Goal: Task Accomplishment & Management: Complete application form

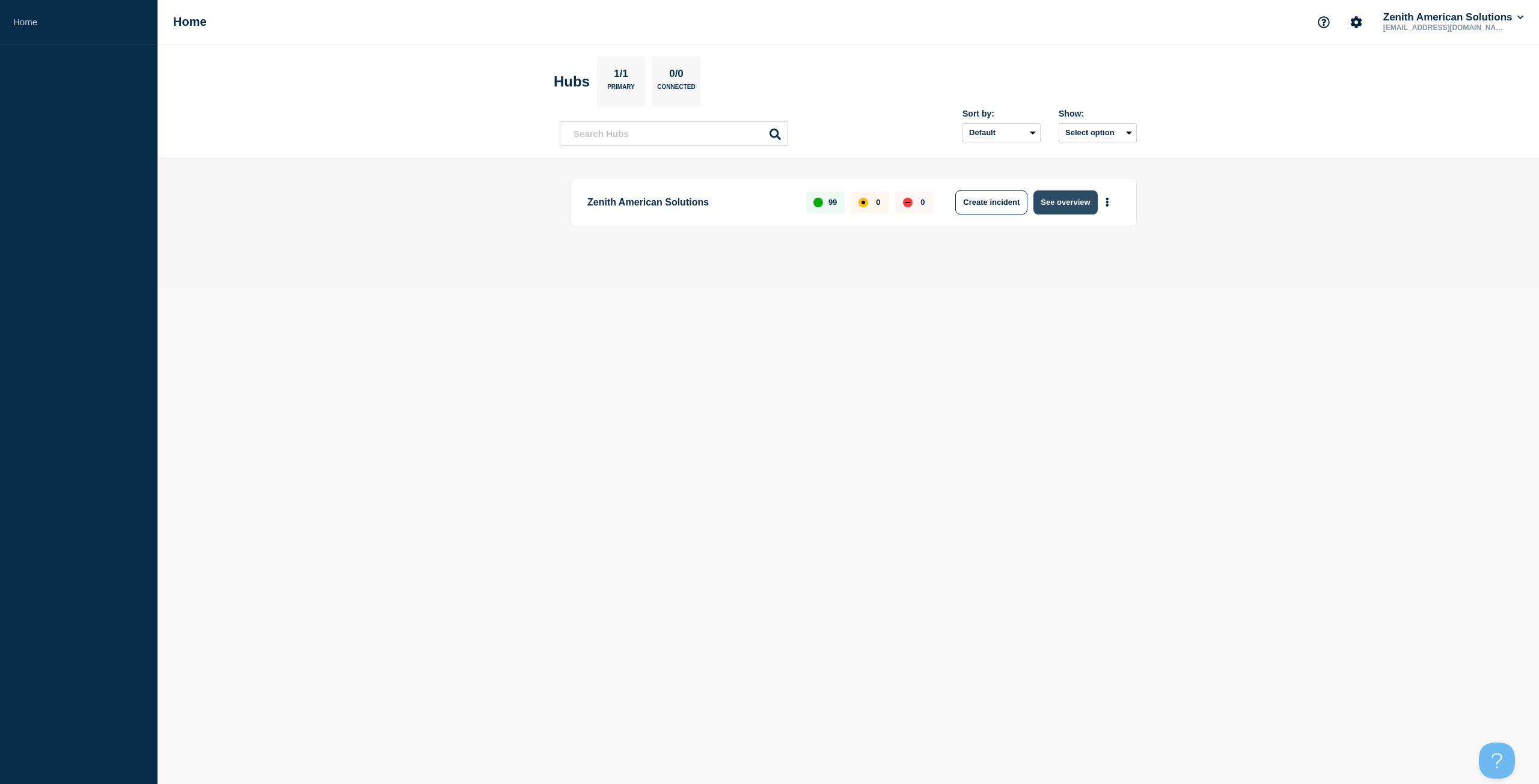
click at [1072, 203] on button "See overview" at bounding box center [1065, 202] width 64 height 24
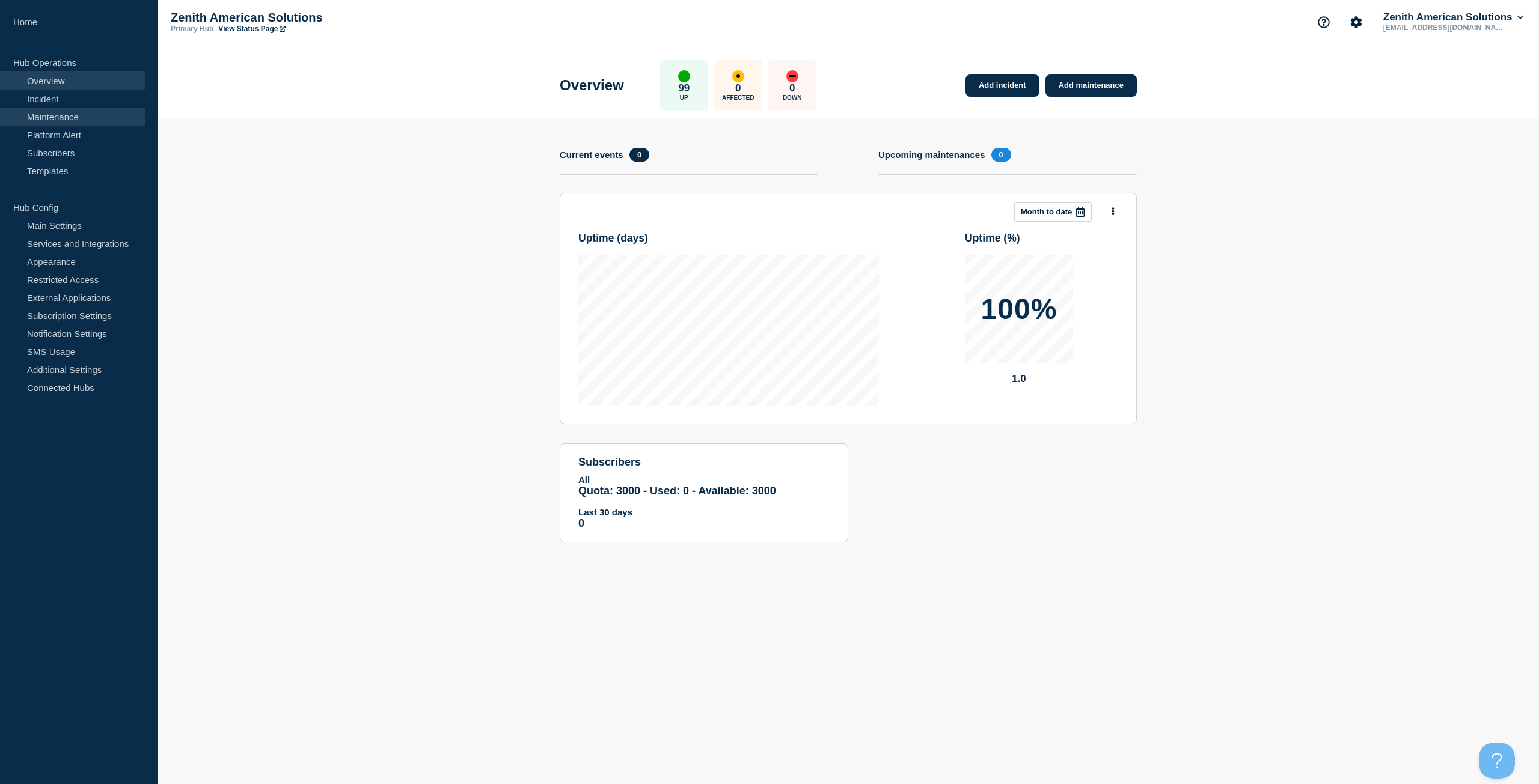
click at [42, 124] on link "Maintenance" at bounding box center [72, 116] width 145 height 18
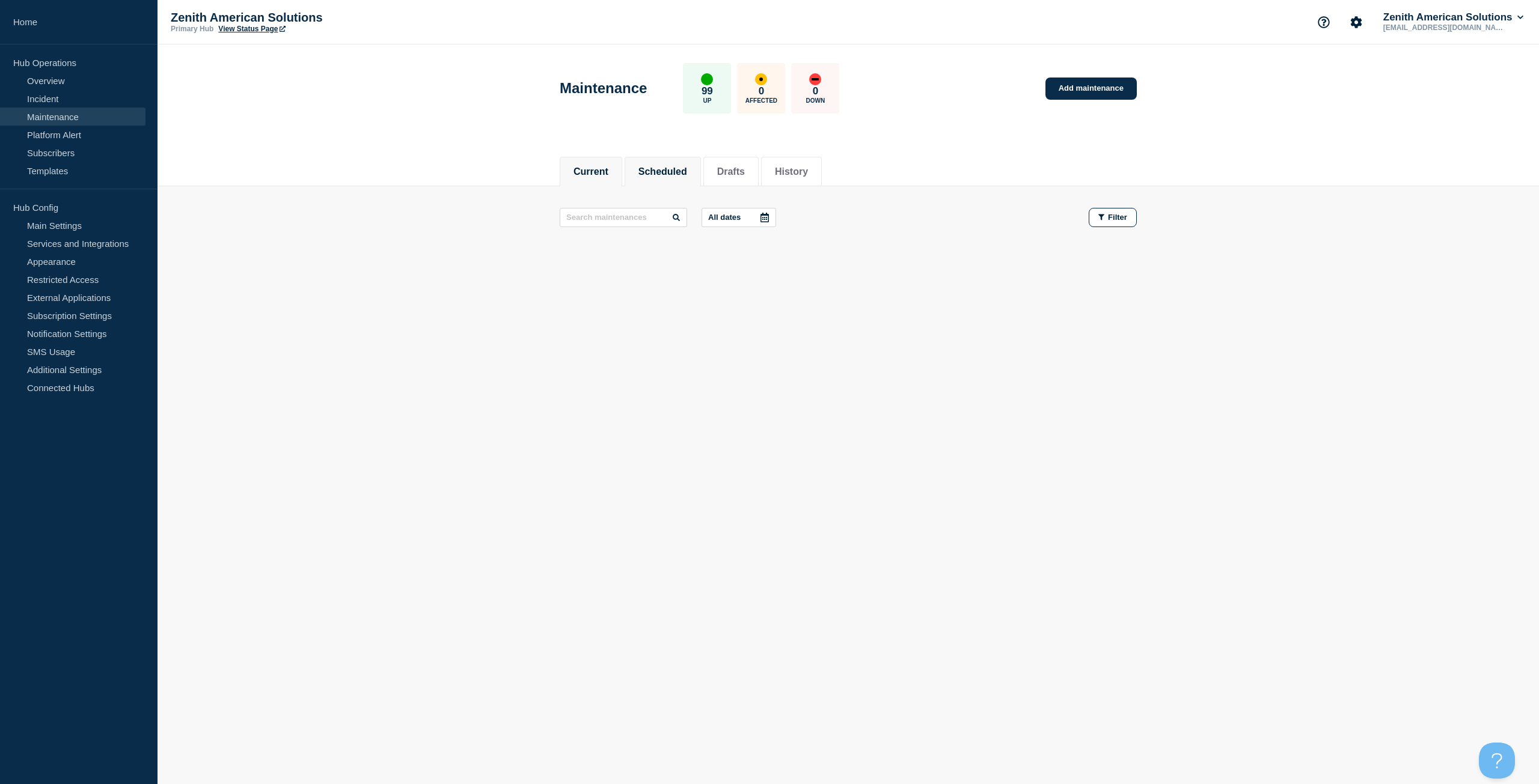
click at [668, 170] on button "Scheduled" at bounding box center [662, 172] width 49 height 11
click at [1074, 96] on link "Add maintenance" at bounding box center [1091, 88] width 91 height 22
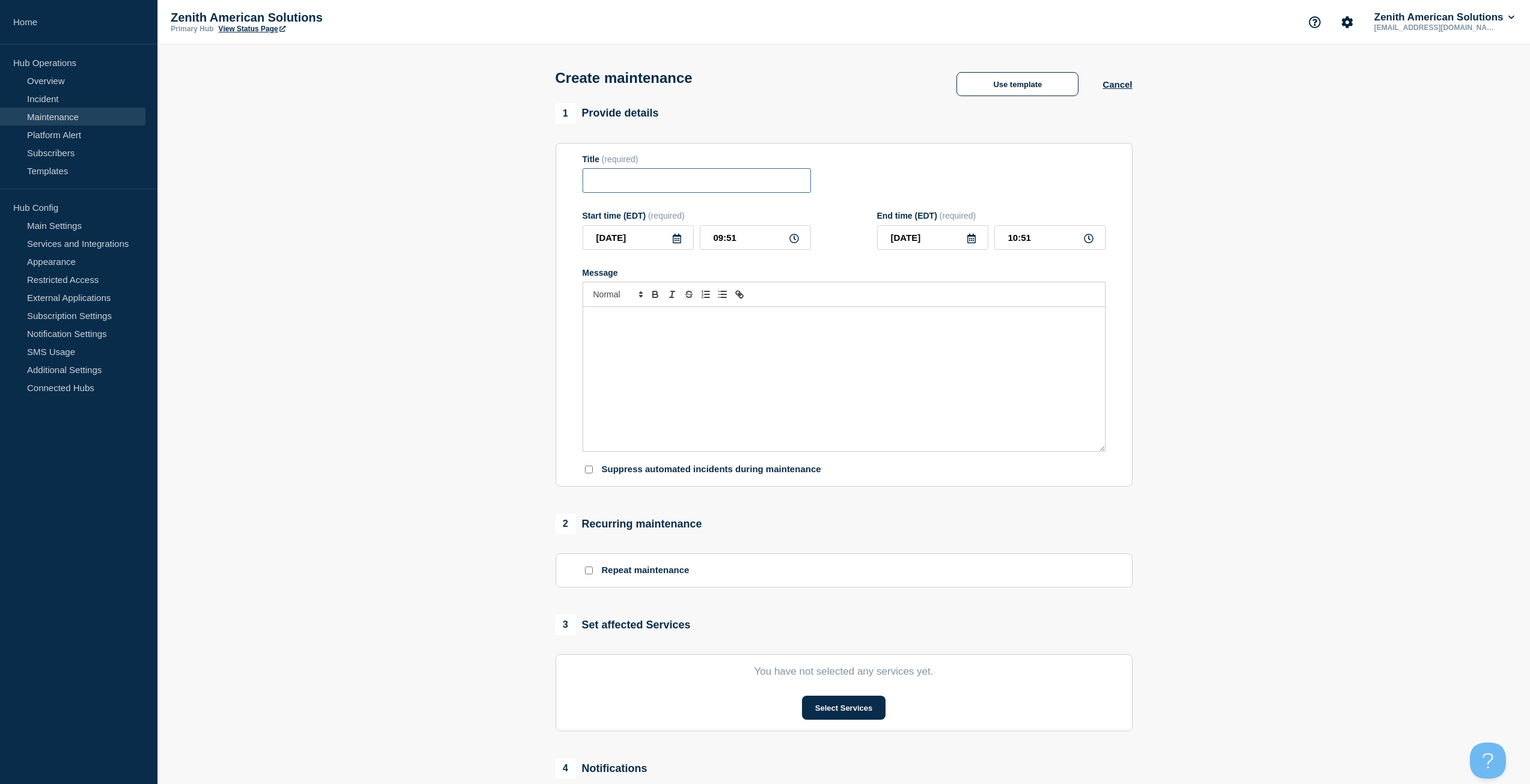
click at [724, 178] on input "Title" at bounding box center [697, 180] width 229 height 25
type input "EDI Services"
click at [678, 250] on input "[DATE]" at bounding box center [638, 238] width 111 height 25
click at [716, 374] on div "27" at bounding box center [719, 369] width 17 height 17
type input "[DATE]"
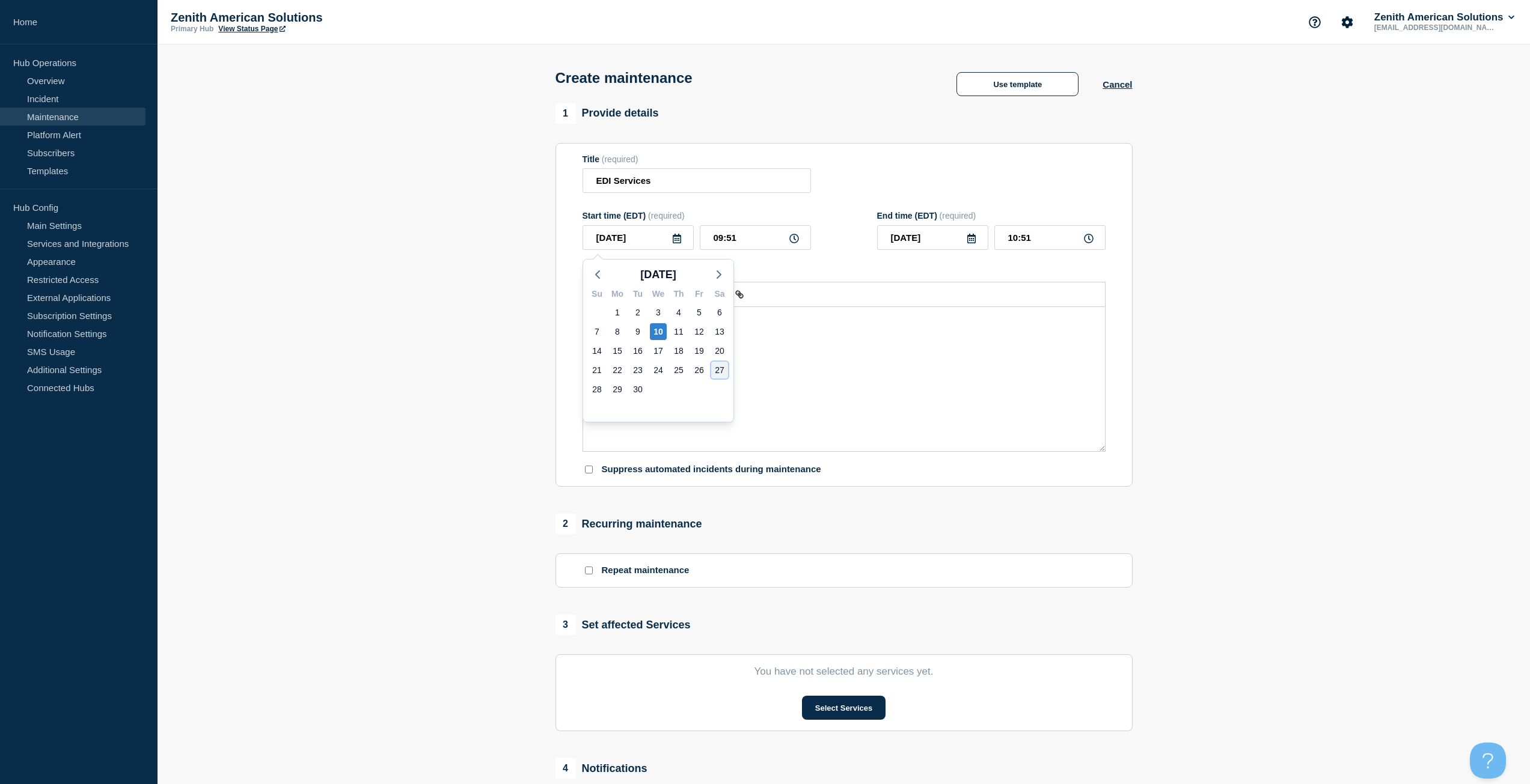
type input "[DATE]"
click at [721, 243] on input "09:51" at bounding box center [755, 238] width 111 height 25
click at [800, 239] on input "09:51" at bounding box center [755, 238] width 111 height 25
click at [793, 239] on icon at bounding box center [794, 238] width 9 height 9
drag, startPoint x: 740, startPoint y: 239, endPoint x: 696, endPoint y: 236, distance: 44.1
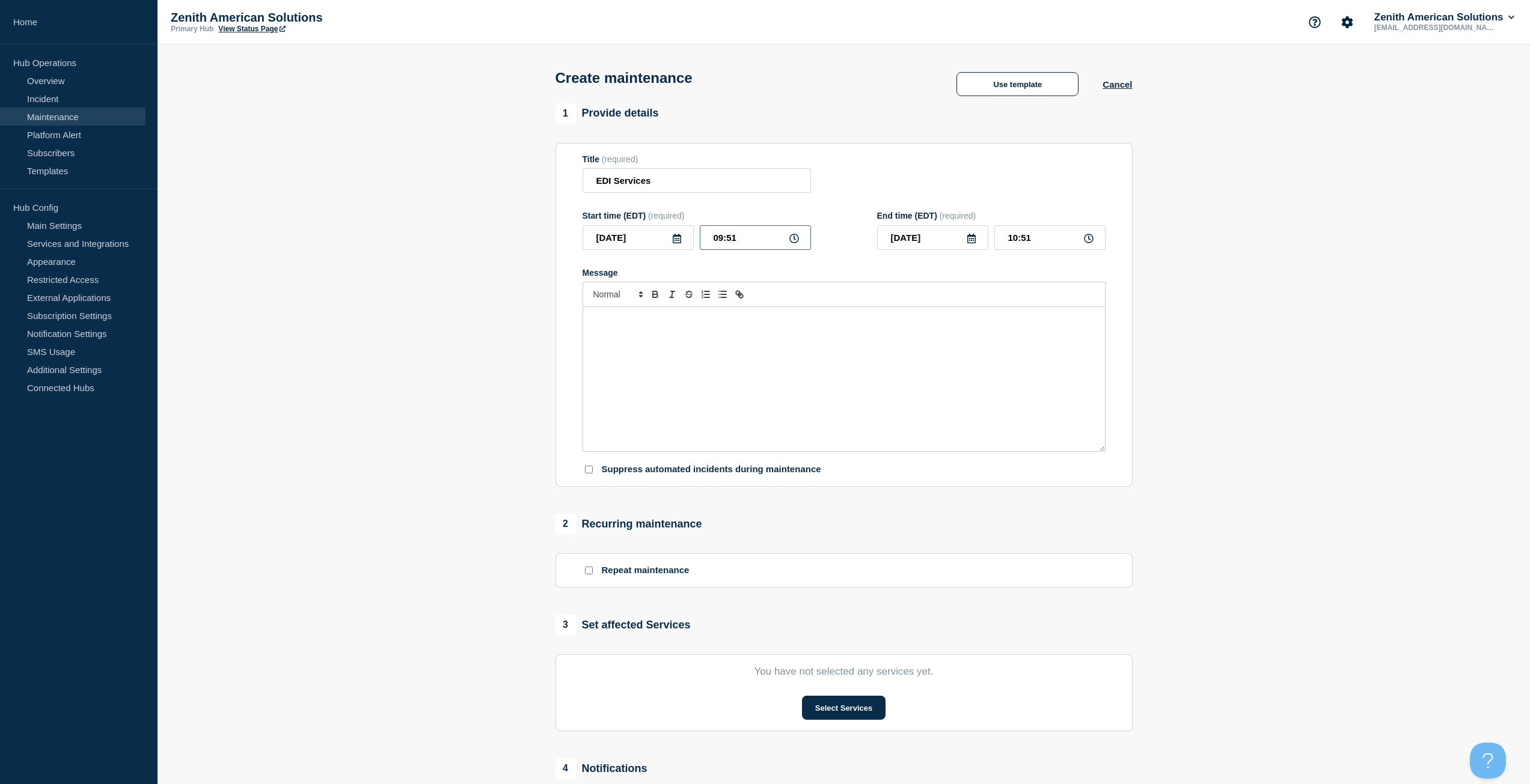
click at [696, 236] on div "[DATE] 09:51" at bounding box center [697, 238] width 229 height 25
type input "06:00"
drag, startPoint x: 1055, startPoint y: 239, endPoint x: 985, endPoint y: 237, distance: 70.0
click at [985, 237] on div "[DATE] 07:00" at bounding box center [991, 238] width 229 height 25
type input "10:00"
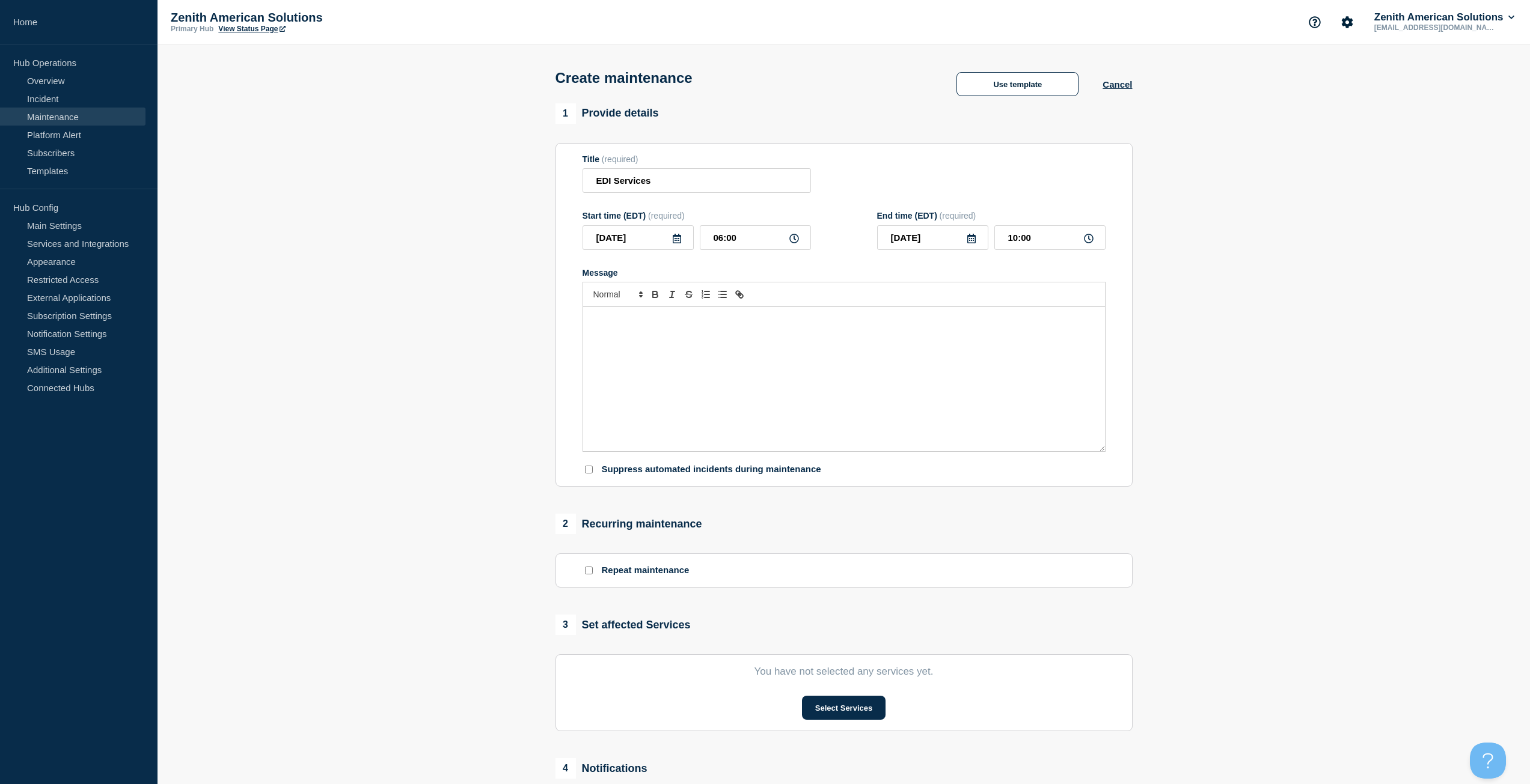
click at [756, 341] on div "Message" at bounding box center [844, 380] width 521 height 145
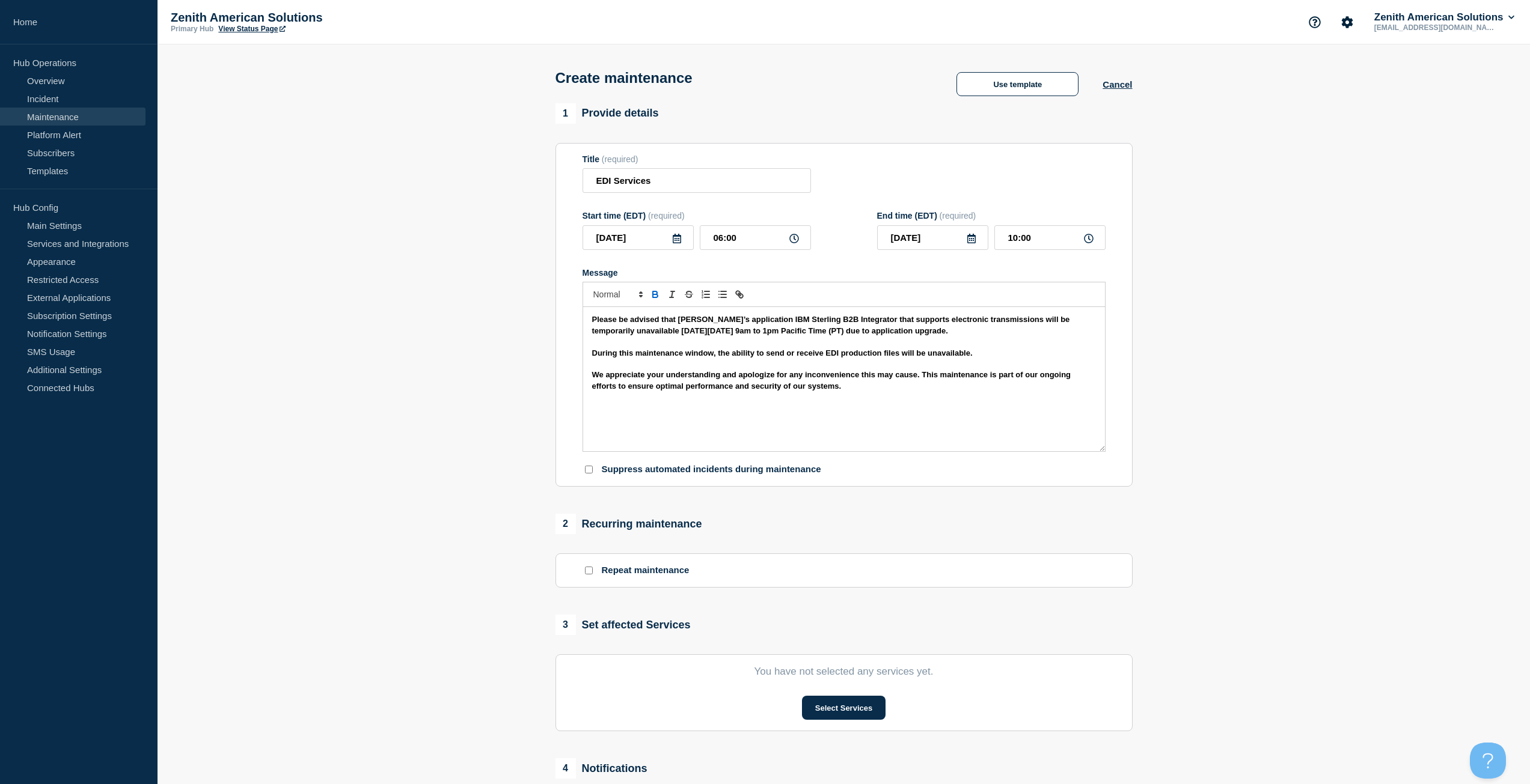
click at [592, 377] on strong "We appreciate your understanding and apologize for any inconvenience this may c…" at bounding box center [833, 380] width 481 height 20
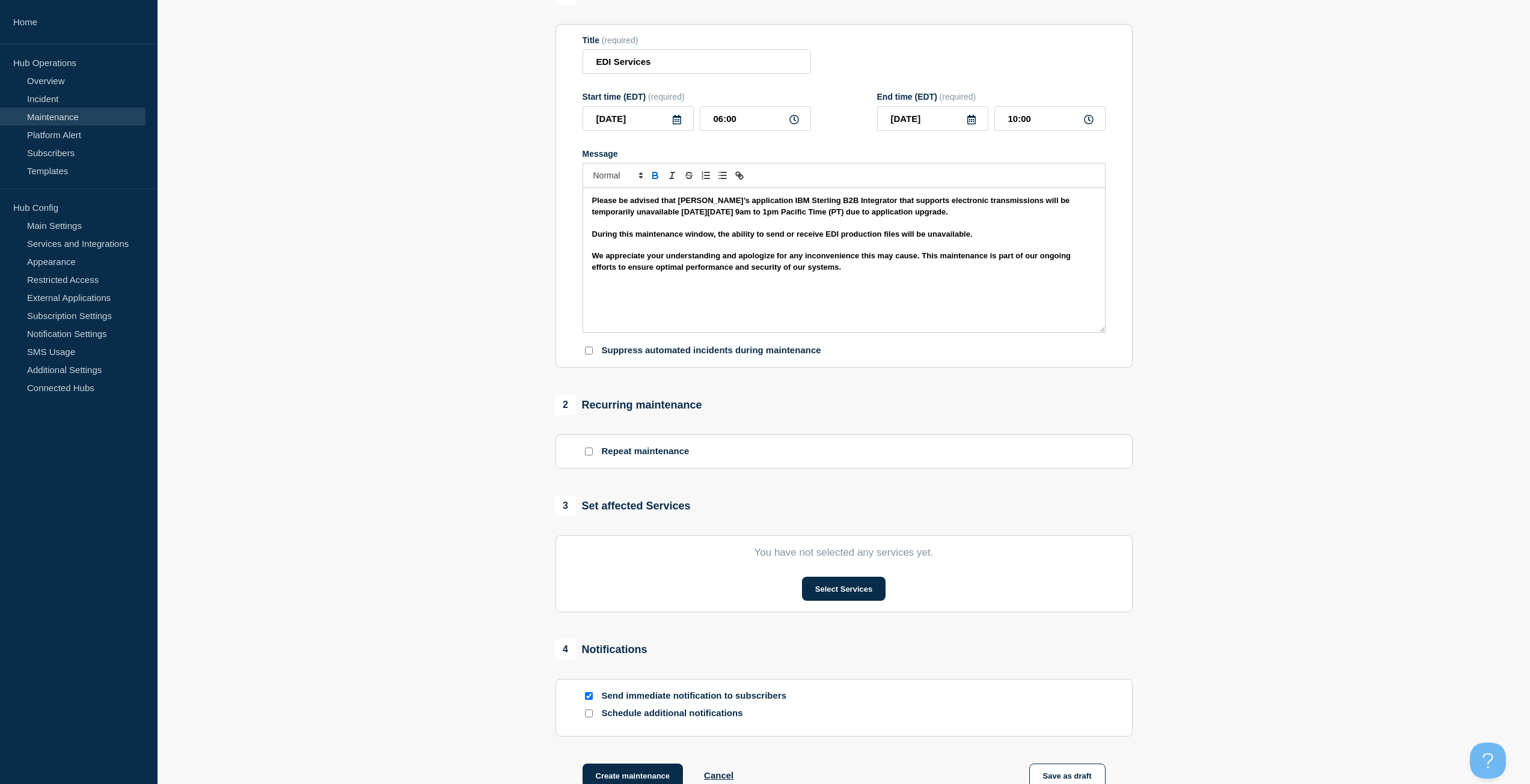
scroll to position [180, 0]
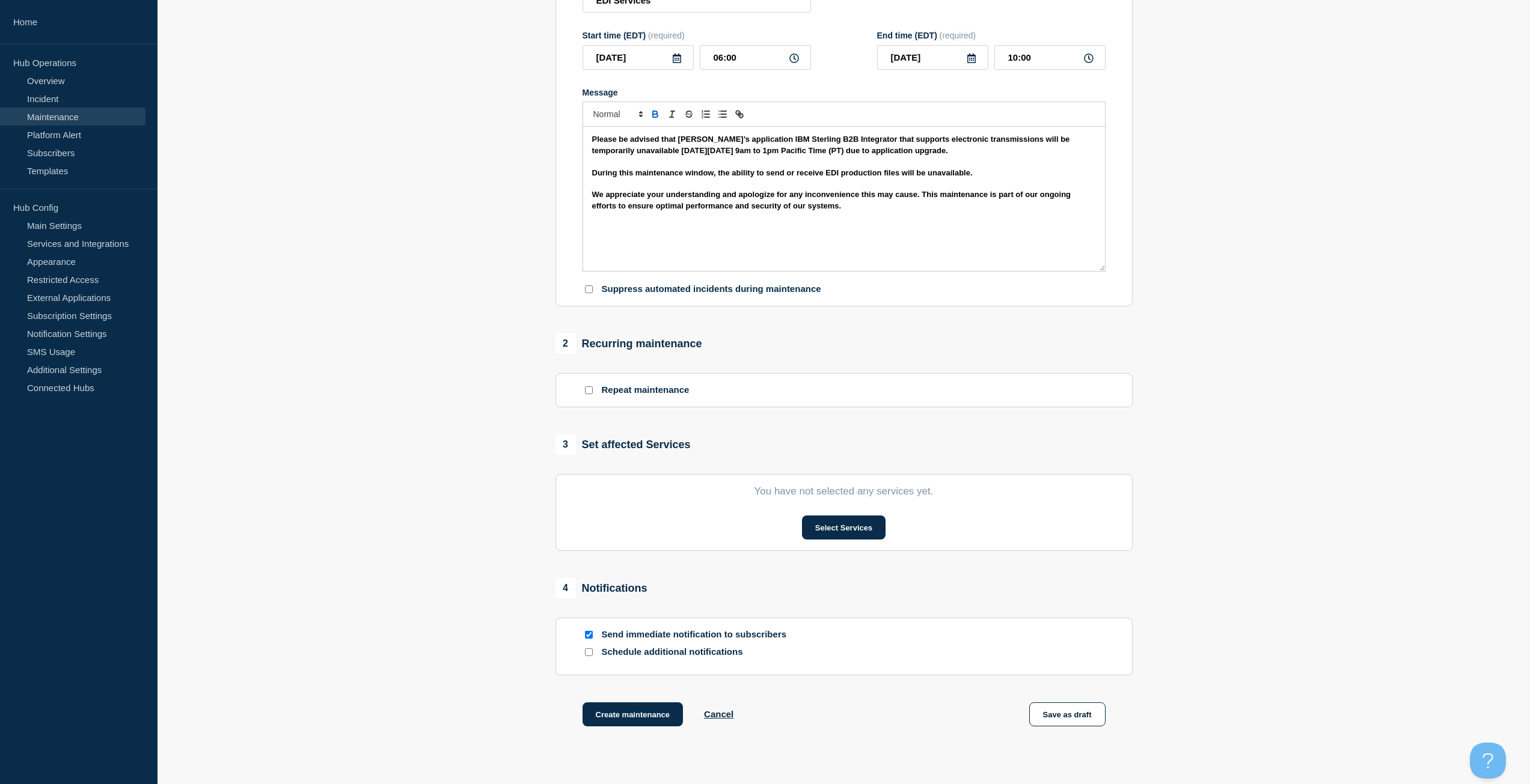
click at [589, 293] on input "Suppress automated incidents during maintenance" at bounding box center [589, 289] width 8 height 8
checkbox input "true"
click at [844, 527] on button "Select Services" at bounding box center [844, 527] width 83 height 24
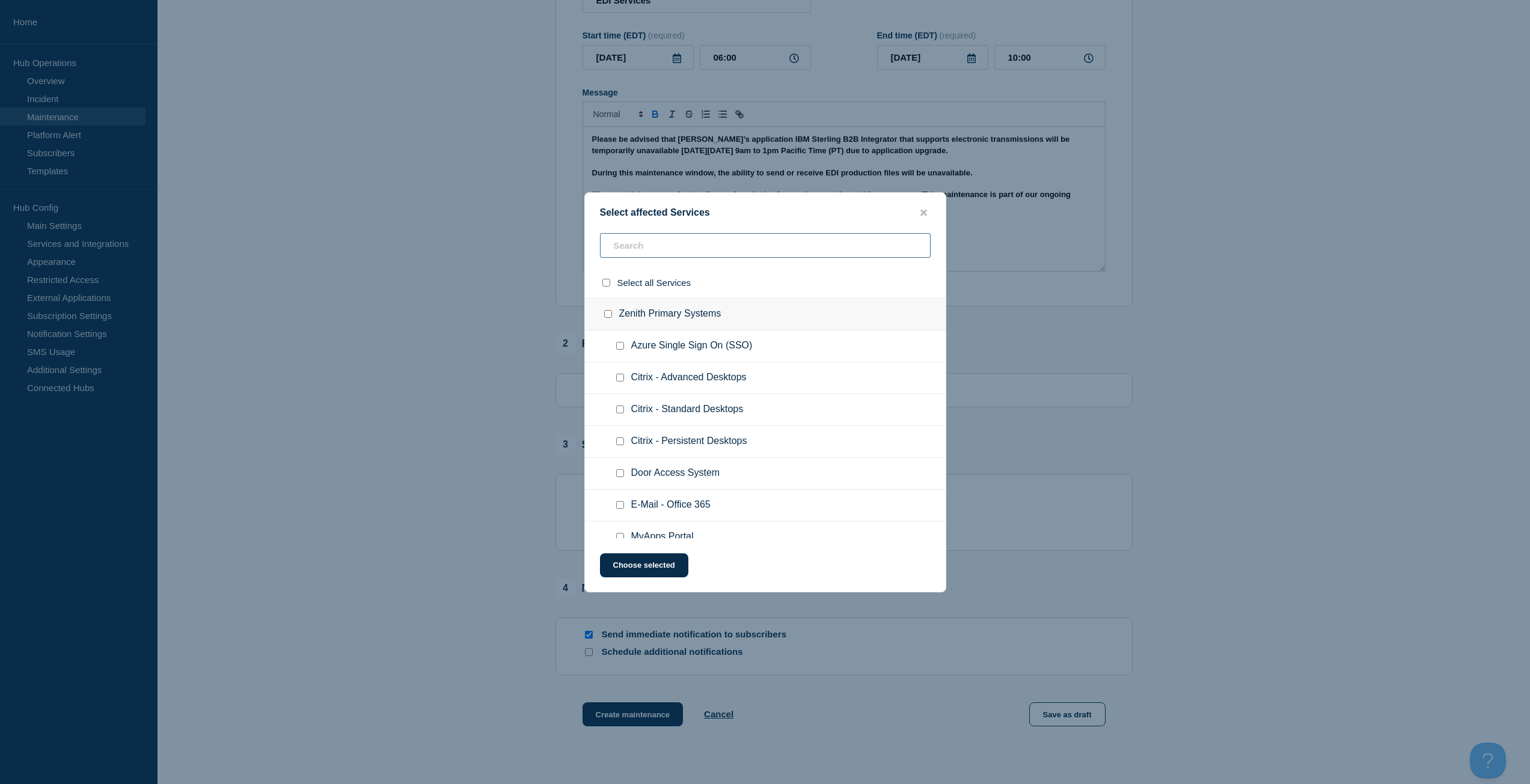
click at [675, 242] on input "text" at bounding box center [765, 245] width 331 height 25
type input "ed"
click at [646, 506] on span "EDI Services" at bounding box center [659, 505] width 56 height 12
click at [616, 504] on input "EDI Services checkbox" at bounding box center [620, 504] width 8 height 8
checkbox input "true"
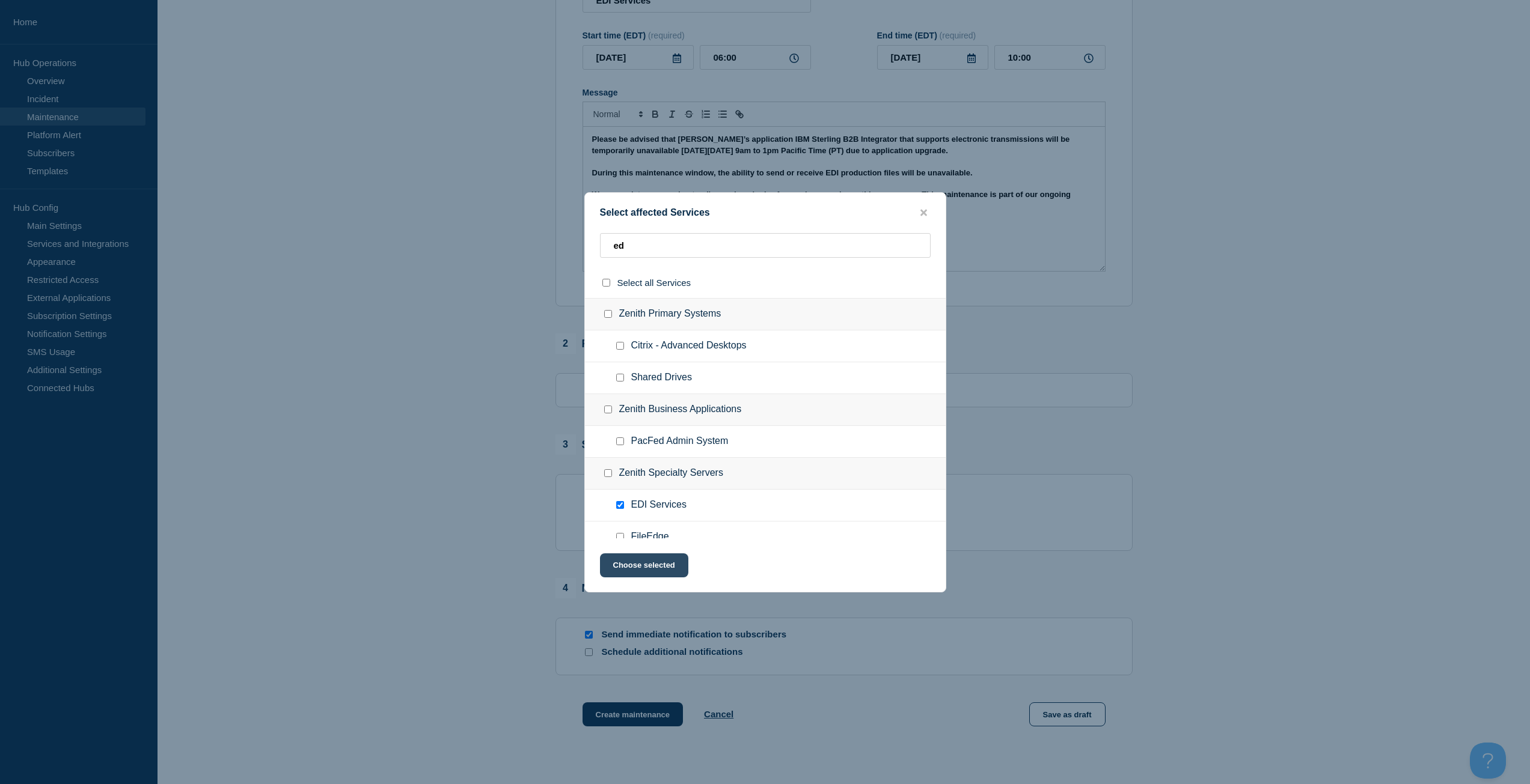
click at [634, 569] on button "Choose selected" at bounding box center [643, 565] width 88 height 24
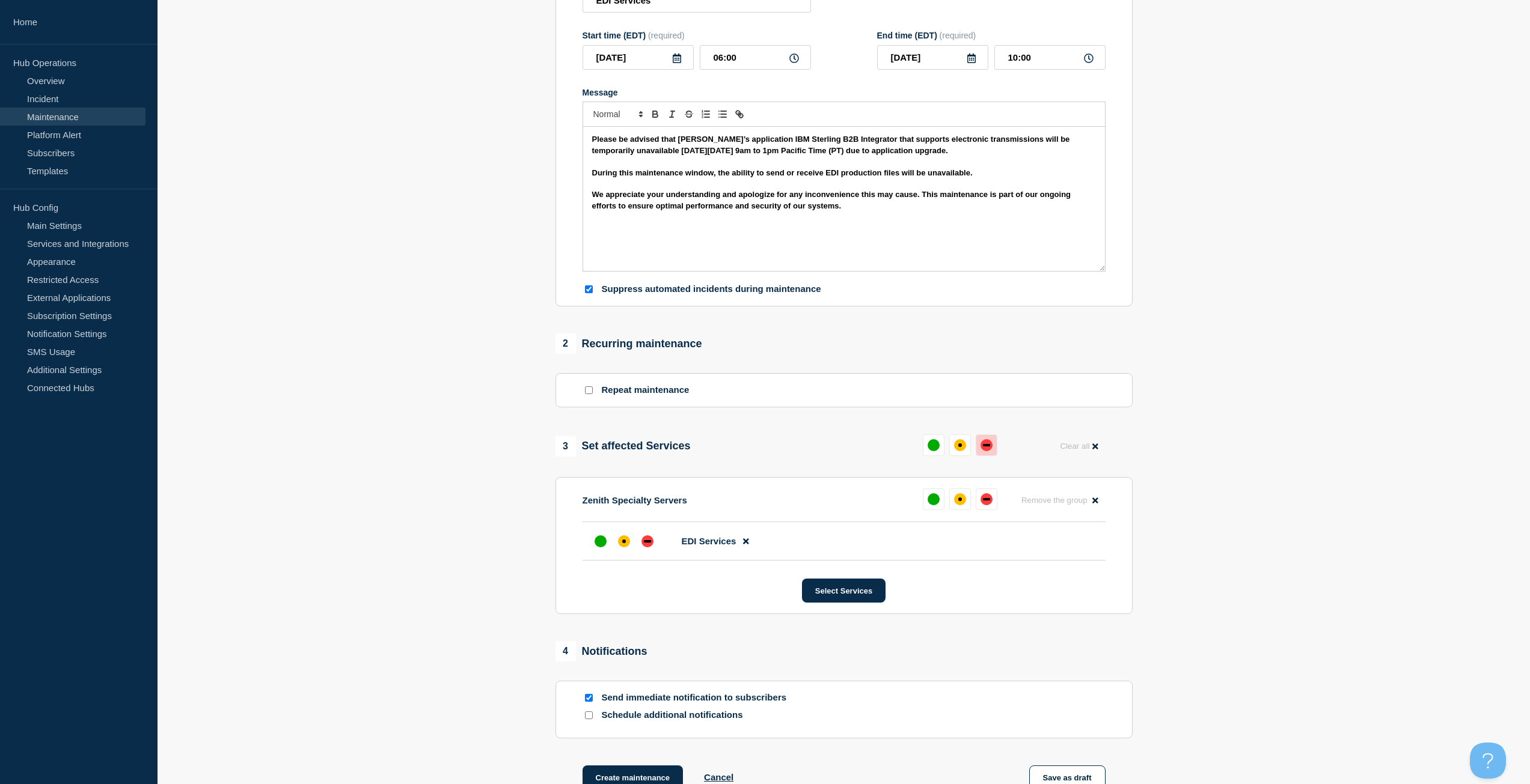
click at [984, 447] on div "down" at bounding box center [986, 445] width 12 height 12
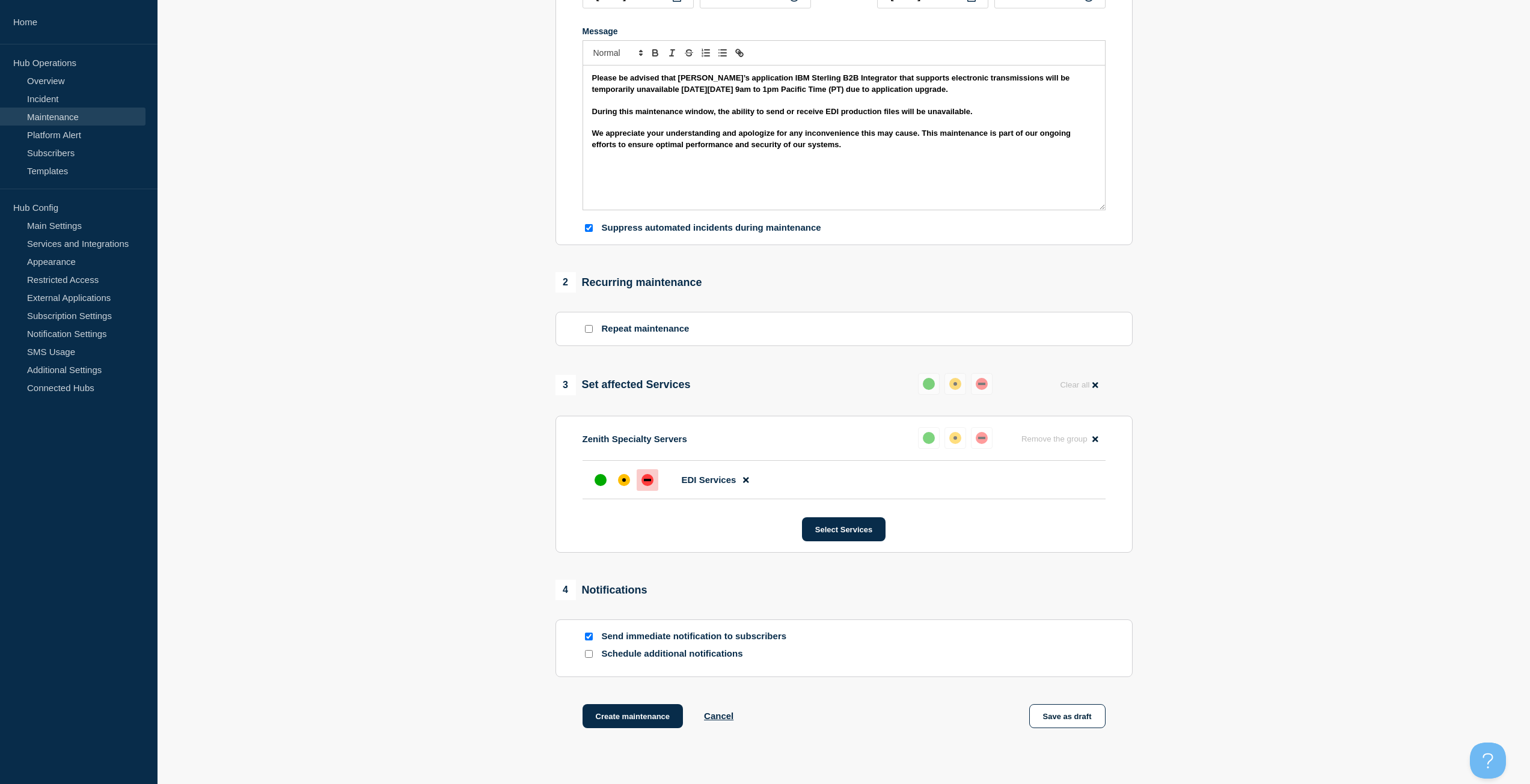
scroll to position [327, 0]
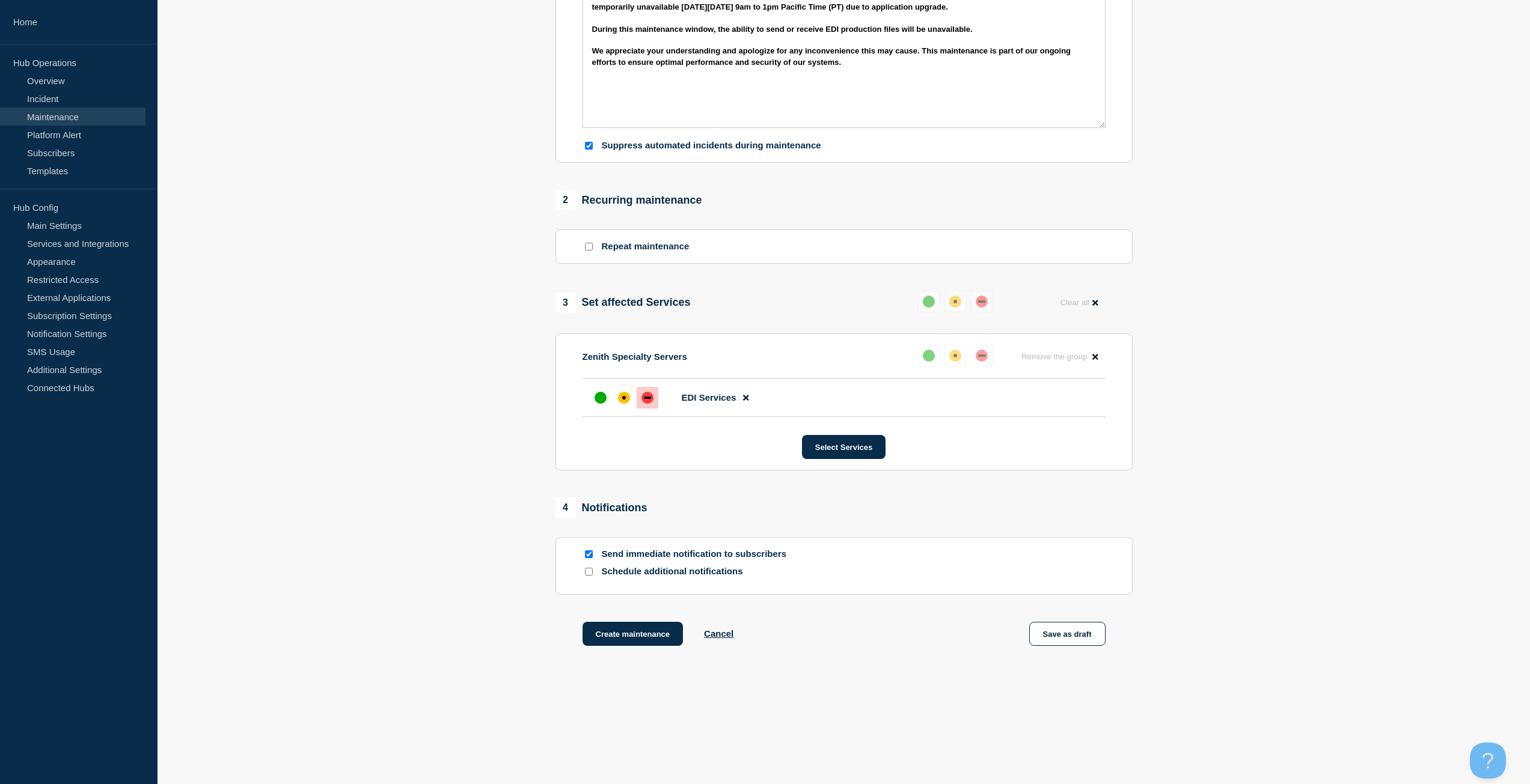
click at [590, 552] on input "Send immediate notification to subscribers" at bounding box center [589, 554] width 8 height 8
checkbox input "false"
click at [627, 643] on button "Create maintenance" at bounding box center [633, 634] width 101 height 24
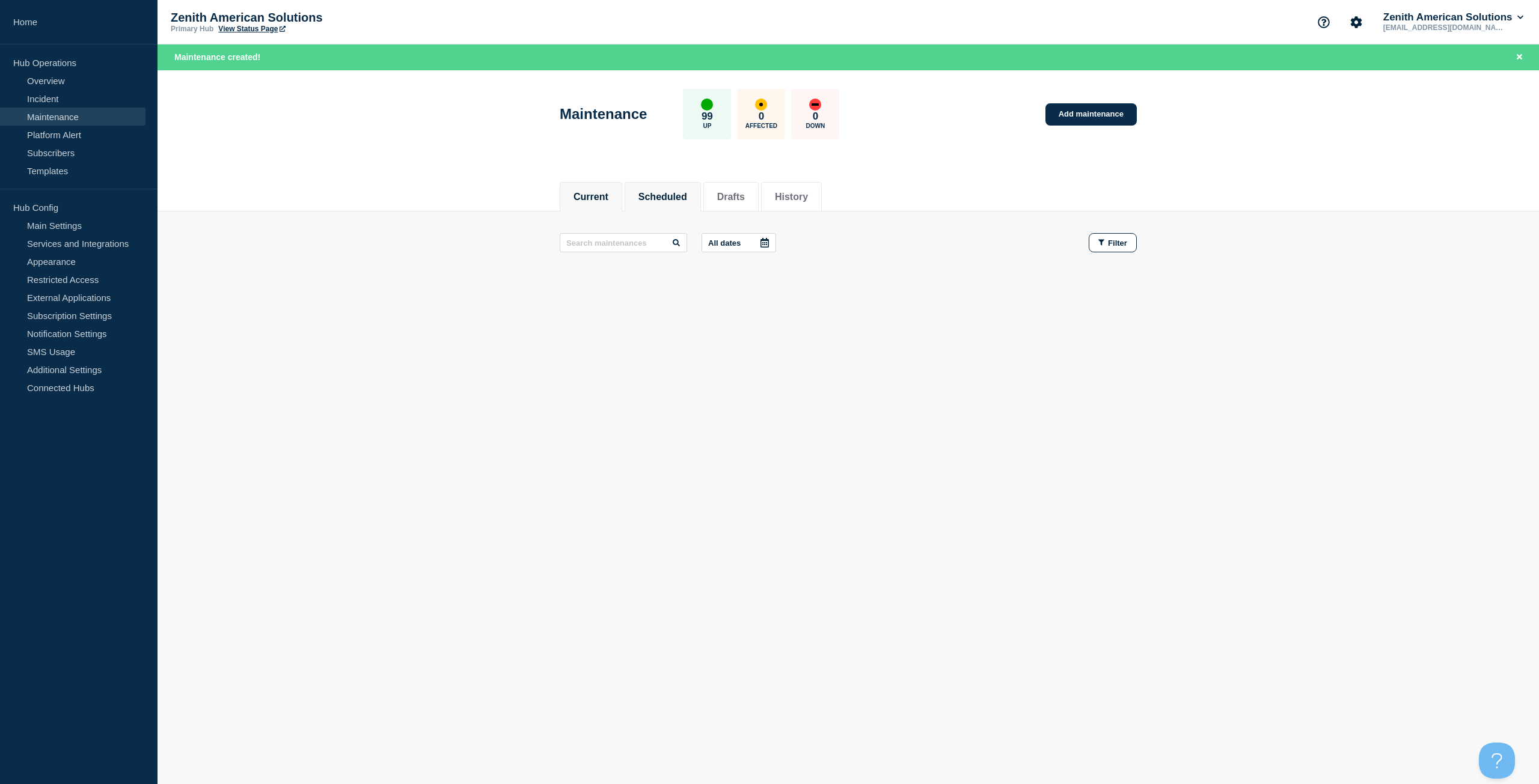
click at [669, 199] on button "Scheduled" at bounding box center [662, 197] width 49 height 11
